Goal: Task Accomplishment & Management: Use online tool/utility

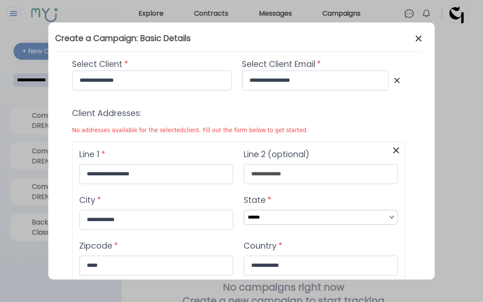
select select "**"
select select "*"
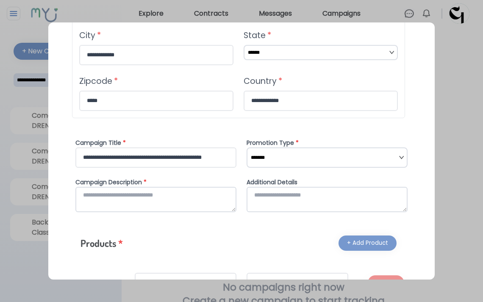
click at [191, 208] on textarea at bounding box center [155, 199] width 161 height 25
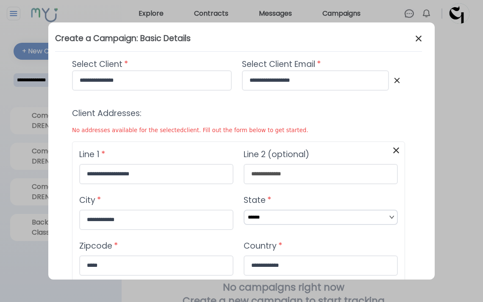
scroll to position [6, 0]
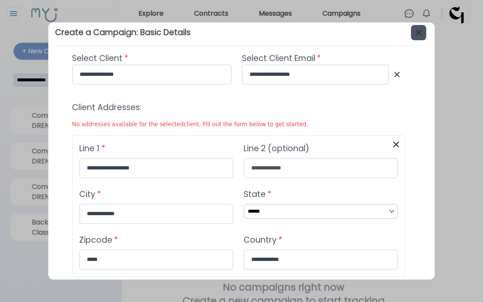
click at [411, 34] on button at bounding box center [418, 32] width 15 height 15
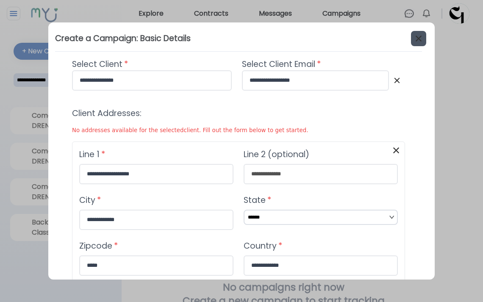
click at [415, 33] on img at bounding box center [418, 38] width 10 height 10
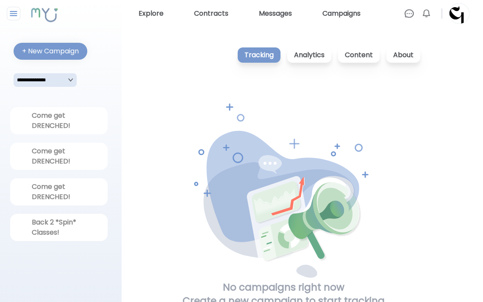
click at [51, 19] on rect at bounding box center [46, 15] width 42 height 36
click at [154, 9] on link "Explore" at bounding box center [151, 14] width 32 height 14
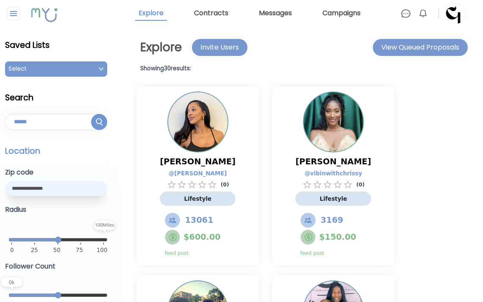
click at [77, 188] on input "text" at bounding box center [56, 188] width 102 height 15
click at [31, 185] on input "text" at bounding box center [56, 188] width 102 height 15
paste input "*****"
type input "*****"
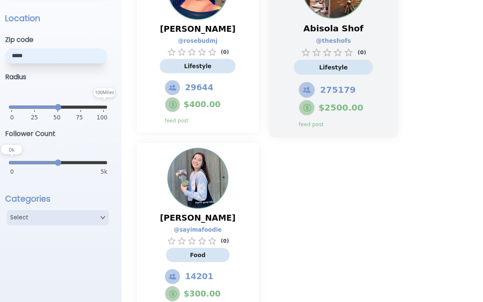
scroll to position [154, 0]
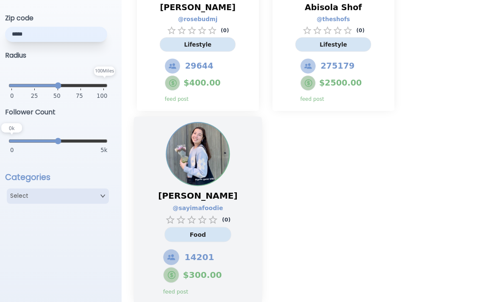
click at [234, 179] on div "Megan Huff @ sayimafoodie ( 0 ) Food 14201 $ 300.00 feed post" at bounding box center [198, 211] width 128 height 188
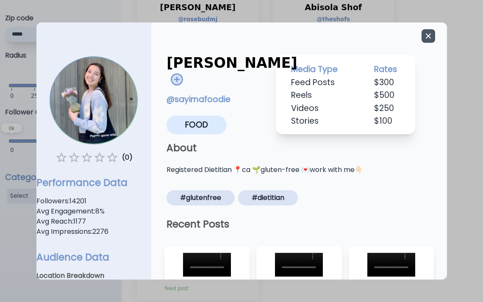
click at [426, 38] on icon "button" at bounding box center [428, 35] width 5 height 5
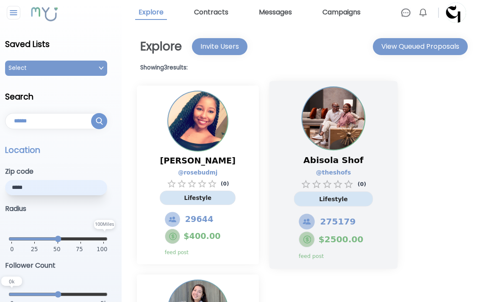
scroll to position [0, 0]
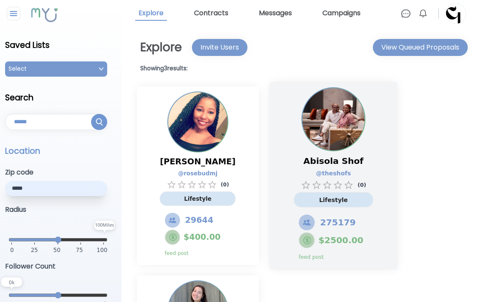
click at [285, 121] on div "Abisola Shof @ theshofs ( 0 ) Lifestyle 275179 $ 2500.00 feed post" at bounding box center [333, 176] width 128 height 188
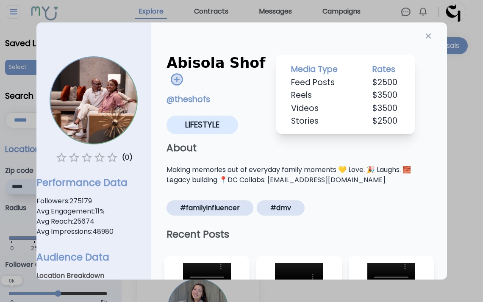
click at [210, 19] on div at bounding box center [241, 151] width 483 height 302
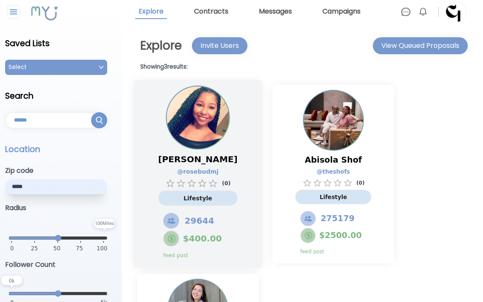
click at [213, 138] on img at bounding box center [197, 117] width 62 height 62
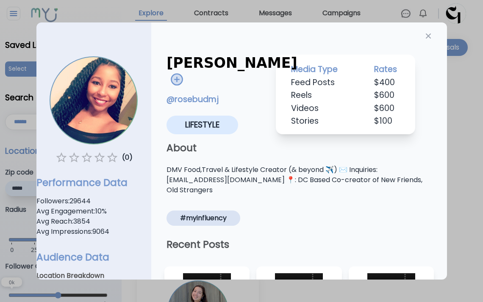
click at [183, 79] on img at bounding box center [176, 79] width 13 height 13
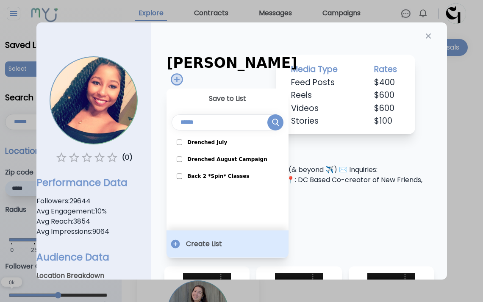
click at [190, 253] on button "Create List" at bounding box center [227, 243] width 122 height 27
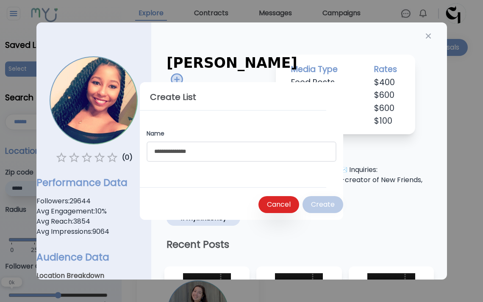
click at [205, 151] on input "text" at bounding box center [242, 151] width 190 height 20
type input "**********"
click at [315, 207] on div "Create" at bounding box center [323, 204] width 24 height 10
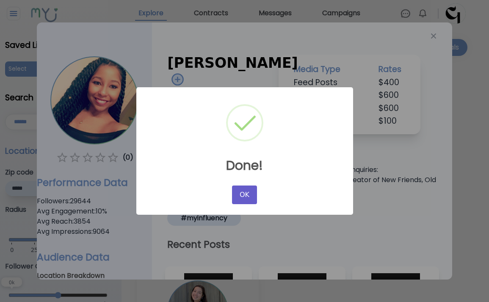
click at [247, 195] on button "OK" at bounding box center [244, 194] width 25 height 19
